Goal: Transaction & Acquisition: Obtain resource

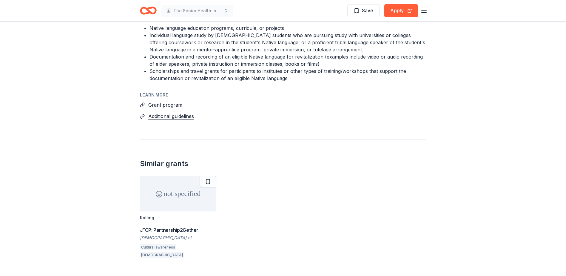
scroll to position [687, 0]
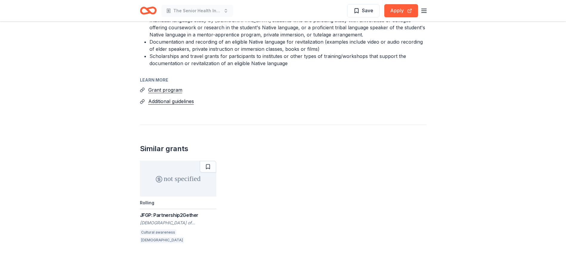
click at [178, 211] on div "JFGP: Partnership2Gether" at bounding box center [178, 214] width 76 height 7
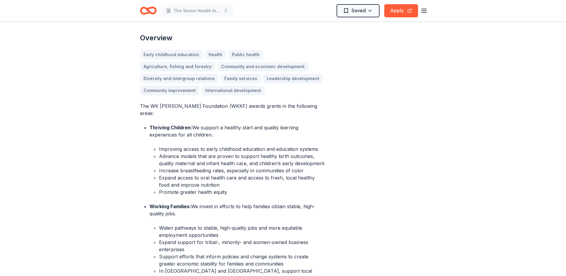
scroll to position [179, 0]
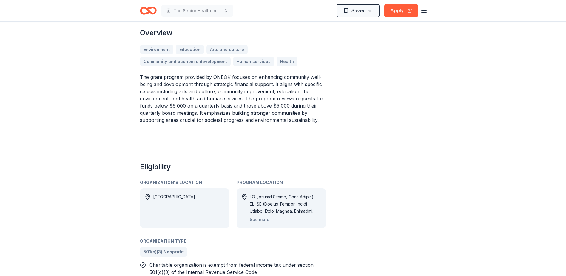
scroll to position [179, 0]
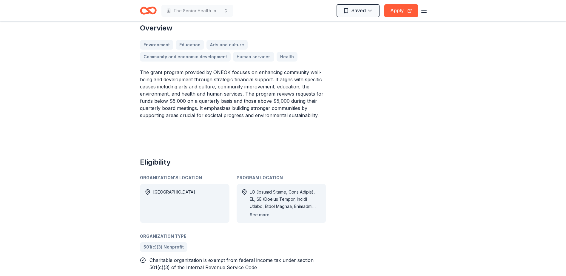
click at [261, 215] on button "See more" at bounding box center [260, 214] width 20 height 7
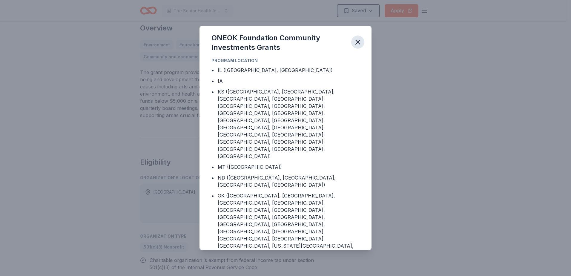
click at [359, 40] on icon "button" at bounding box center [358, 42] width 4 height 4
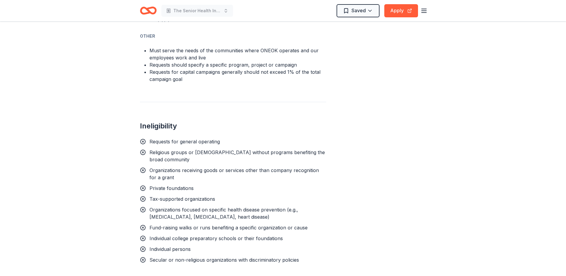
scroll to position [358, 0]
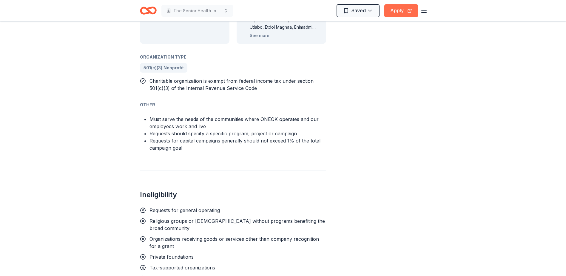
click at [405, 6] on button "Apply" at bounding box center [402, 10] width 34 height 13
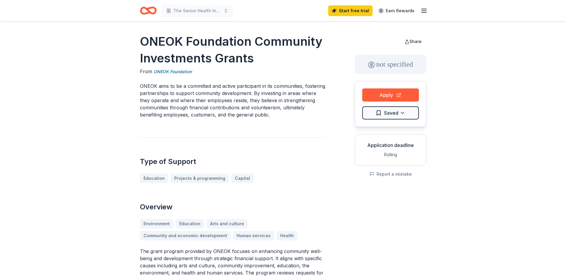
scroll to position [0, 0]
click at [394, 92] on button "Apply" at bounding box center [390, 95] width 57 height 13
